Goal: Check status

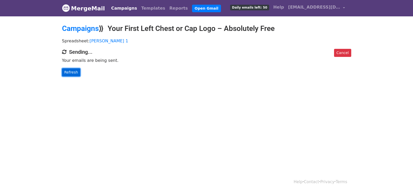
click at [73, 73] on link "Refresh" at bounding box center [71, 72] width 18 height 8
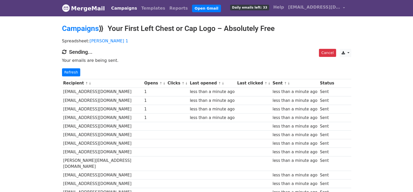
click at [70, 74] on link "Refresh" at bounding box center [71, 72] width 18 height 8
